Goal: Task Accomplishment & Management: Manage account settings

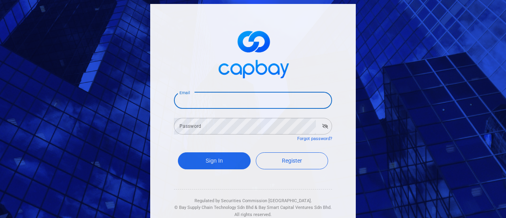
drag, startPoint x: 0, startPoint y: 0, endPoint x: 220, endPoint y: 96, distance: 239.7
click at [220, 96] on input "Email" at bounding box center [253, 100] width 158 height 17
type input "[EMAIL_ADDRESS][DOMAIN_NAME]"
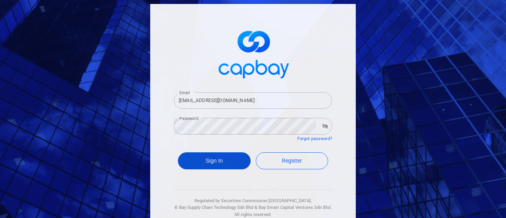
click at [204, 160] on button "Sign In" at bounding box center [214, 160] width 73 height 17
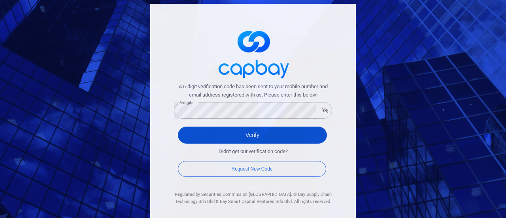
click at [247, 136] on button "Verify" at bounding box center [252, 134] width 149 height 17
